Goal: Task Accomplishment & Management: Manage account settings

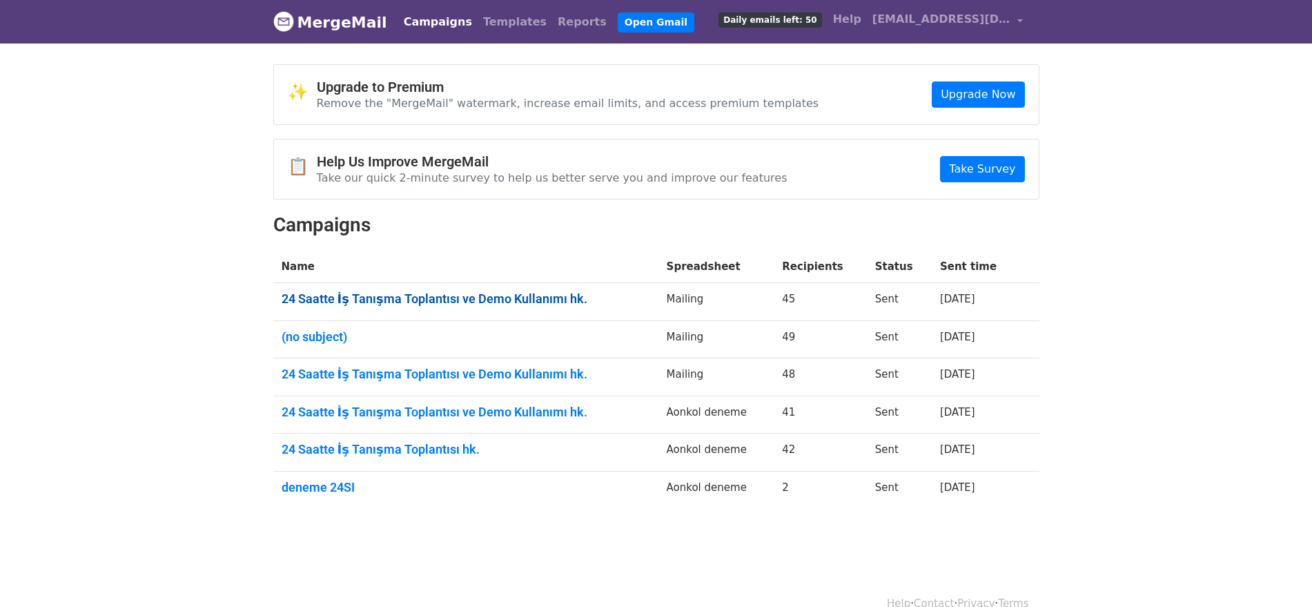
click at [536, 299] on link "24 Saatte İş Tanışma Toplantısı ve Demo Kullanımı hk." at bounding box center [466, 298] width 369 height 15
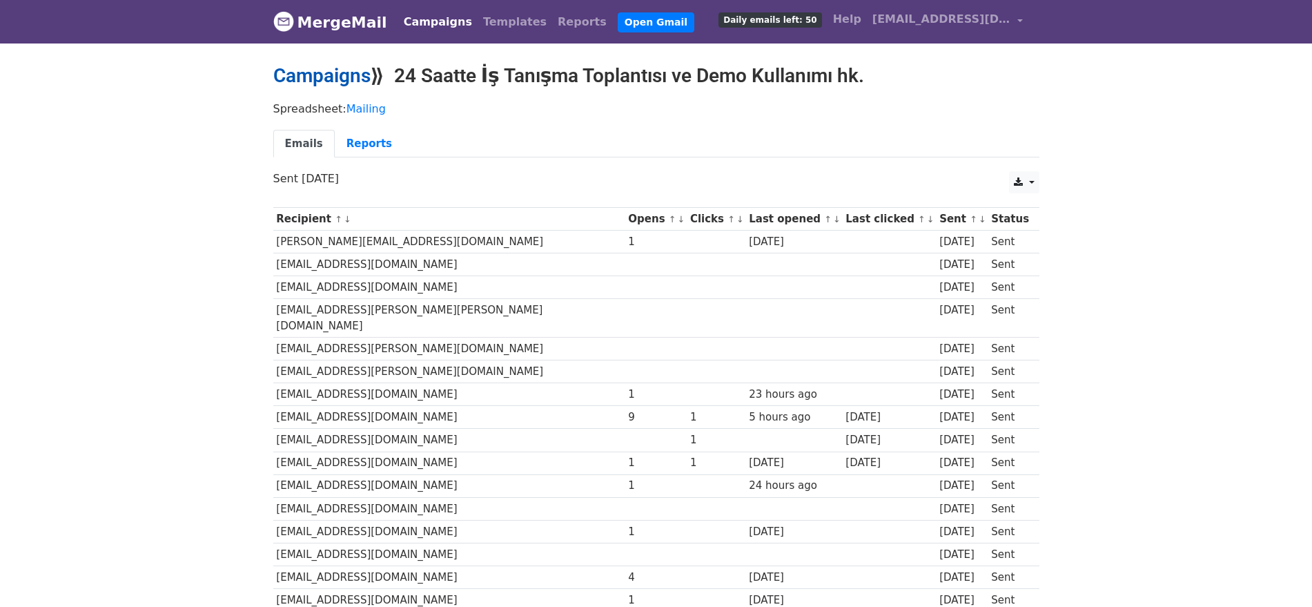
click at [336, 76] on link "Campaigns" at bounding box center [321, 75] width 97 height 23
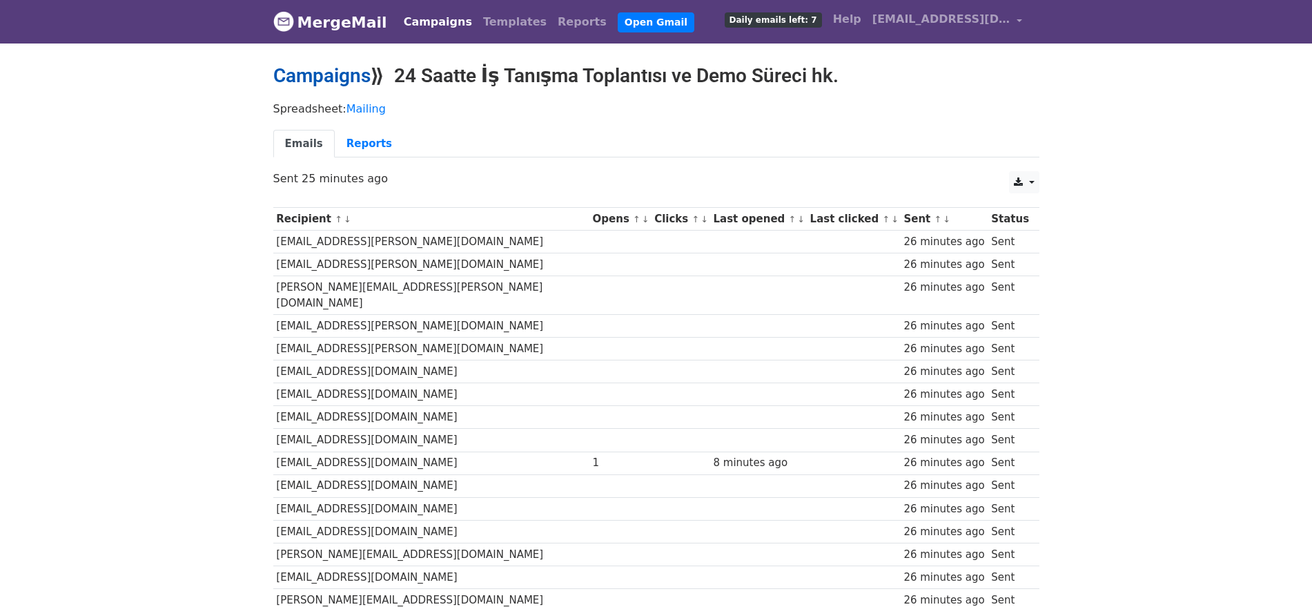
click at [326, 70] on link "Campaigns" at bounding box center [321, 75] width 97 height 23
click at [323, 80] on link "Campaigns" at bounding box center [321, 75] width 97 height 23
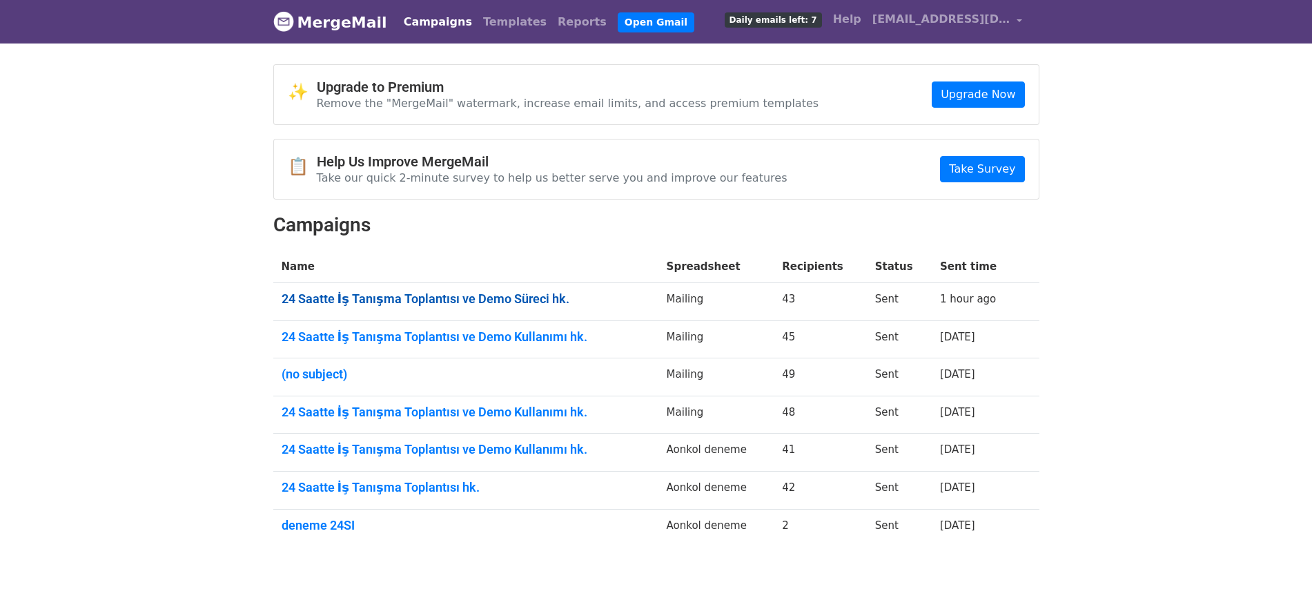
click at [389, 302] on link "24 Saatte İş Tanışma Toplantısı ve Demo Süreci hk." at bounding box center [466, 298] width 369 height 15
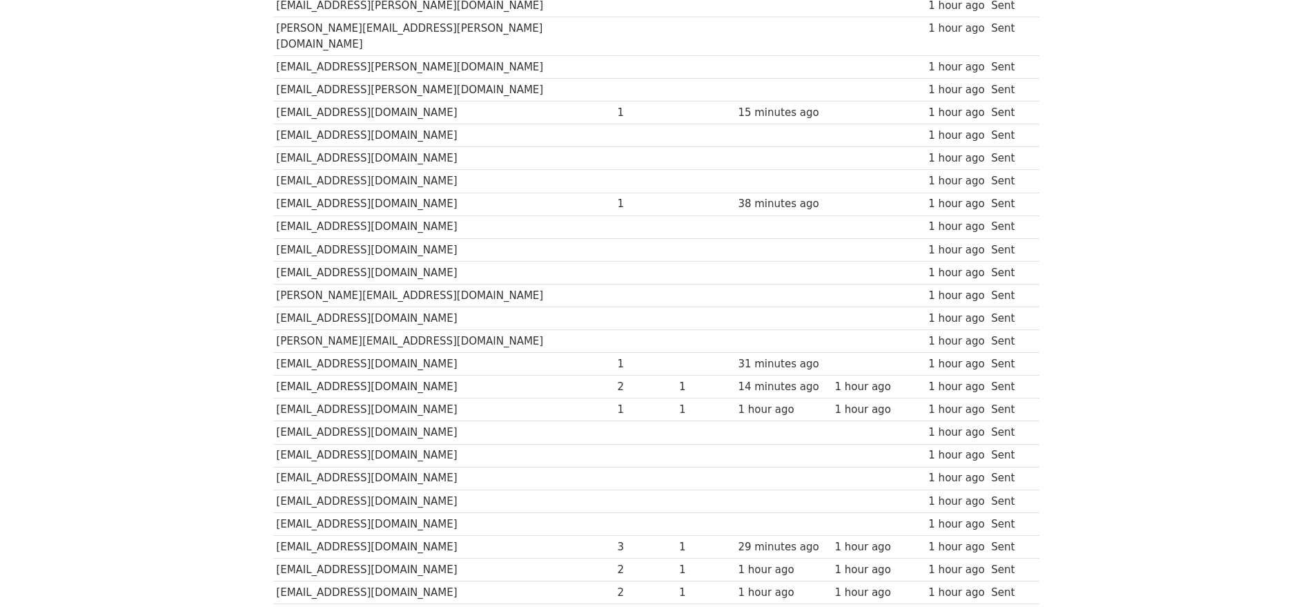
scroll to position [173, 0]
